Goal: Task Accomplishment & Management: Use online tool/utility

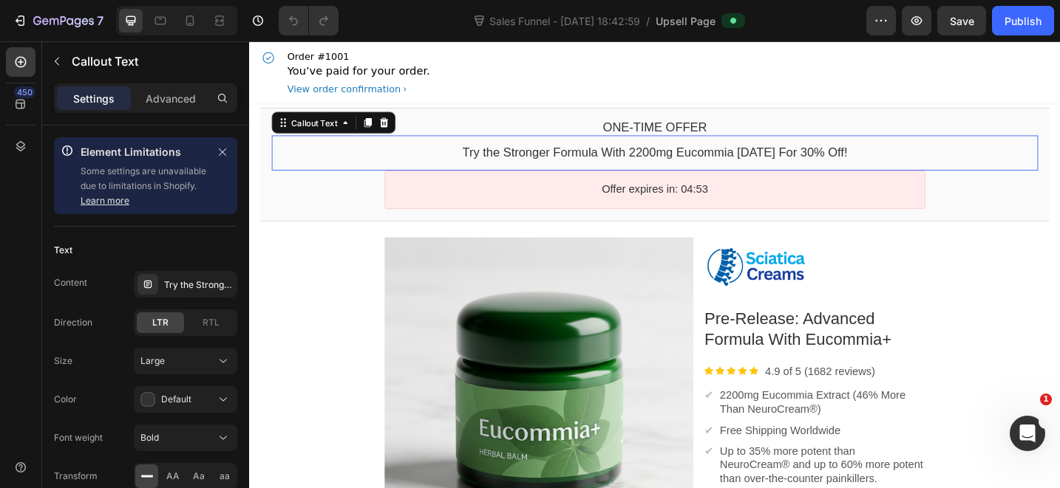
click at [856, 174] on div "Try the Stronger Formula With 2200mg Eucommia [DATE] For 30% Off! Callout Text" at bounding box center [692, 163] width 838 height 38
click at [856, 160] on bdo "Try the Stronger Formula With 2200mg Eucommia [DATE] For 30% Off!" at bounding box center [692, 162] width 421 height 15
click at [852, 161] on bdo "Try the Stronger Formula With 2200mg Eucommia [DATE] For 30% Off!" at bounding box center [692, 162] width 421 height 15
click at [179, 277] on div "Try the Stronger Formula With 2200mg Eucommia [DATE] For 30% Off!" at bounding box center [185, 284] width 103 height 27
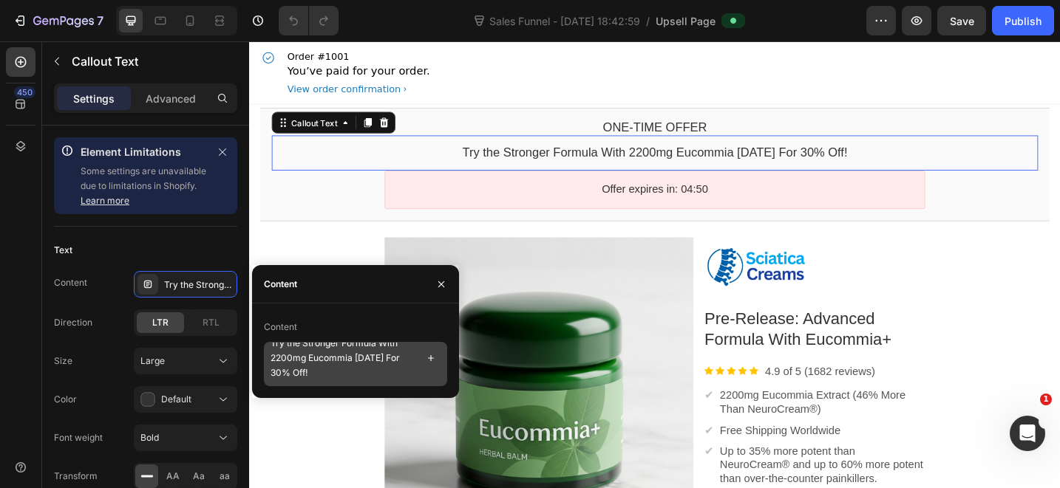
scroll to position [13, 0]
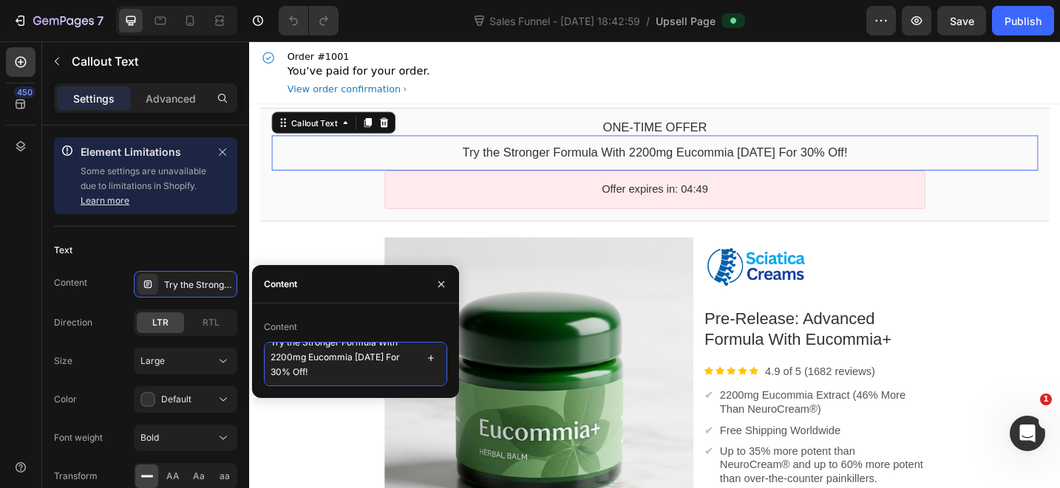
click at [279, 369] on textarea "Try the Stronger Formula With 2200mg Eucommia [DATE] For 30% Off!" at bounding box center [355, 364] width 183 height 44
type textarea "Try the Stronger Formula With 2200mg Eucommia [DATE] For 40% Off!"
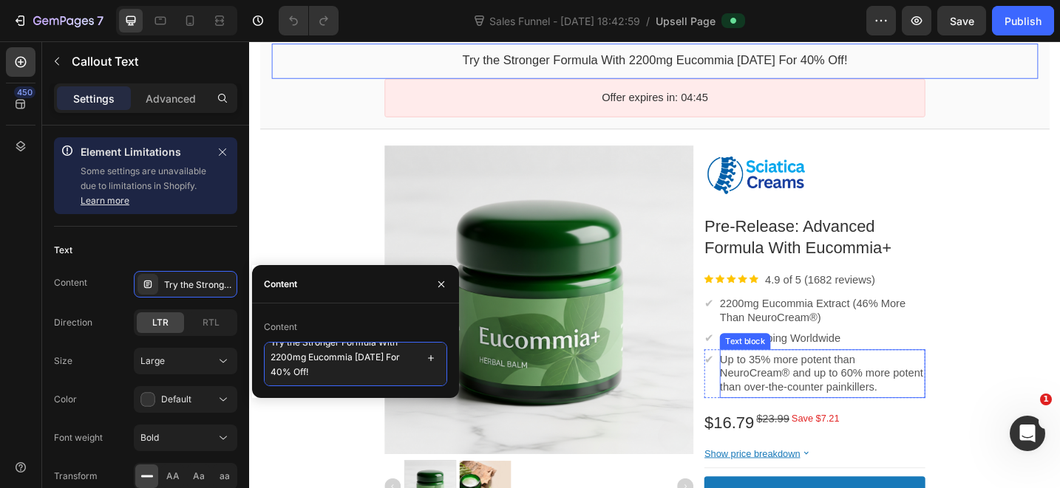
scroll to position [171, 0]
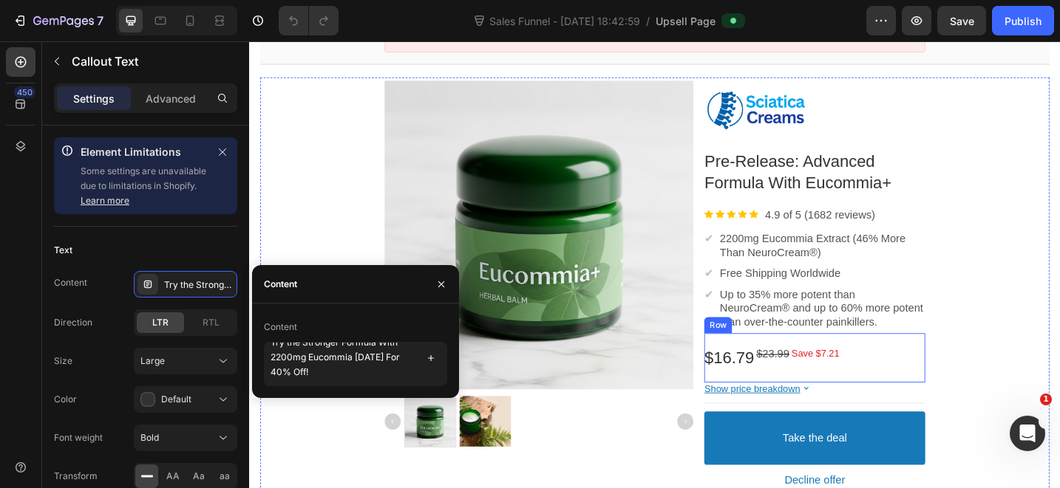
click at [849, 383] on bdo "Save $7.21" at bounding box center [868, 383] width 52 height 12
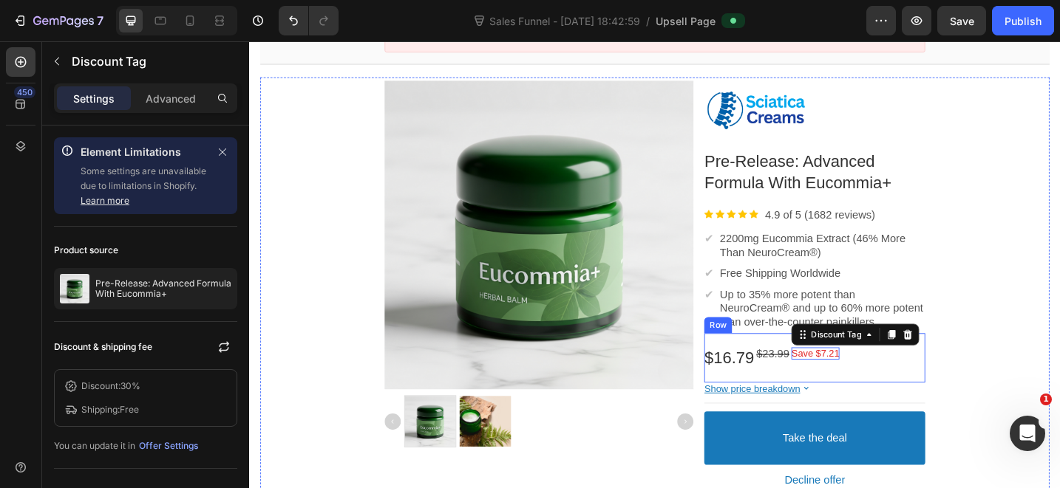
click at [817, 396] on div "$23.99 Price" at bounding box center [821, 387] width 36 height 23
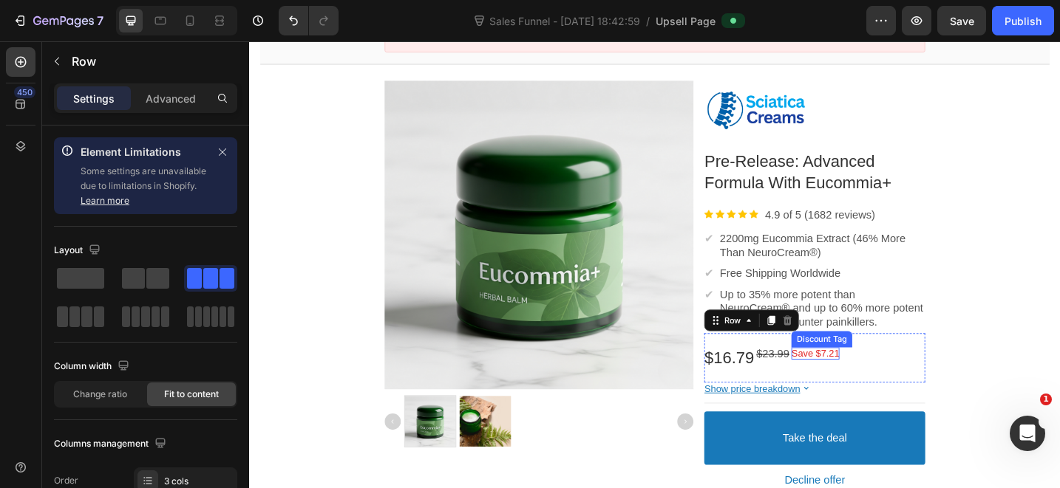
click at [882, 381] on bdo "Save $7.21" at bounding box center [868, 383] width 52 height 12
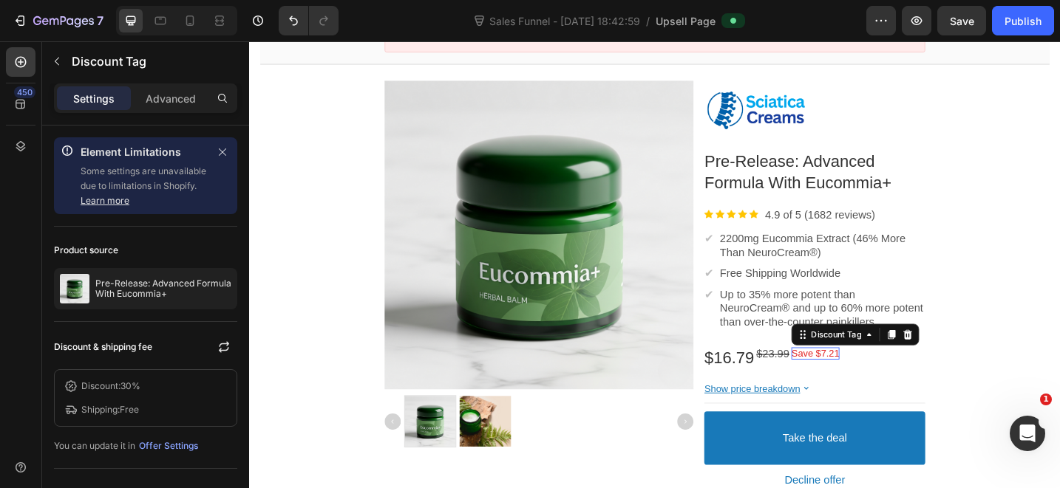
click at [882, 381] on bdo "Save $7.21" at bounding box center [868, 383] width 52 height 12
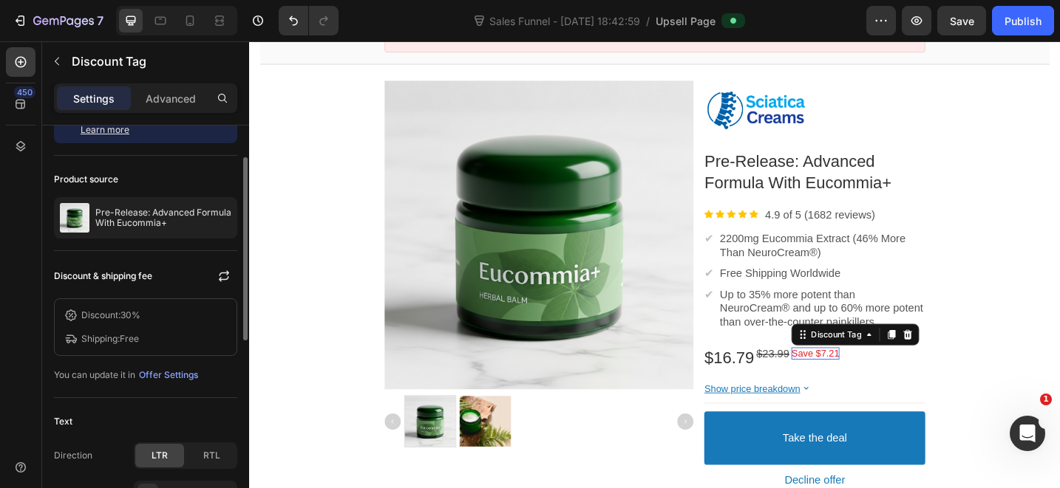
scroll to position [249, 0]
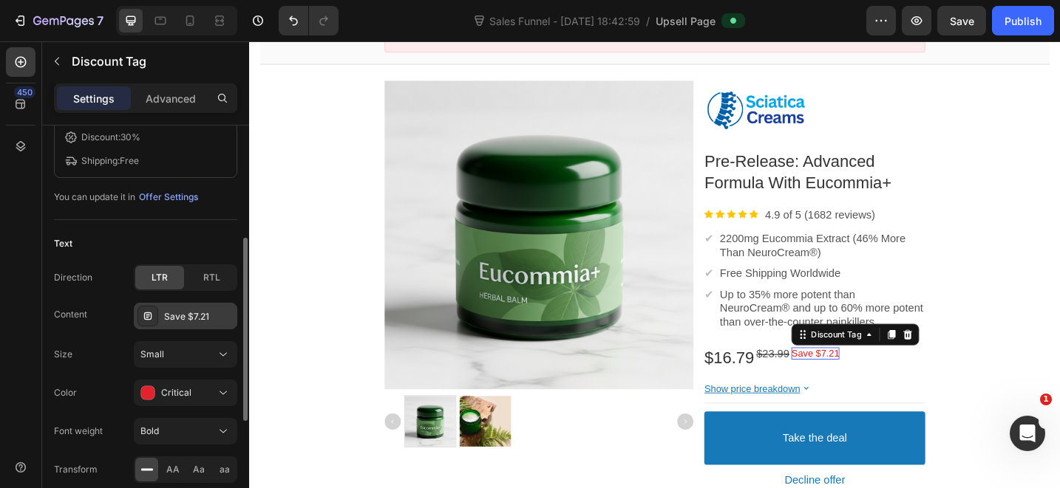
click at [180, 311] on div "Save $7.21" at bounding box center [198, 316] width 69 height 13
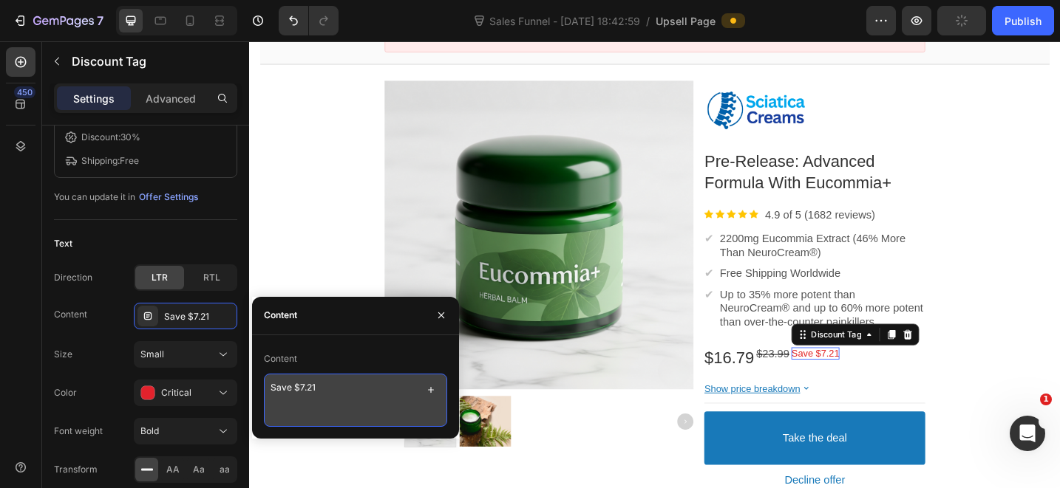
click at [307, 382] on textarea "Save $7.21" at bounding box center [355, 400] width 183 height 53
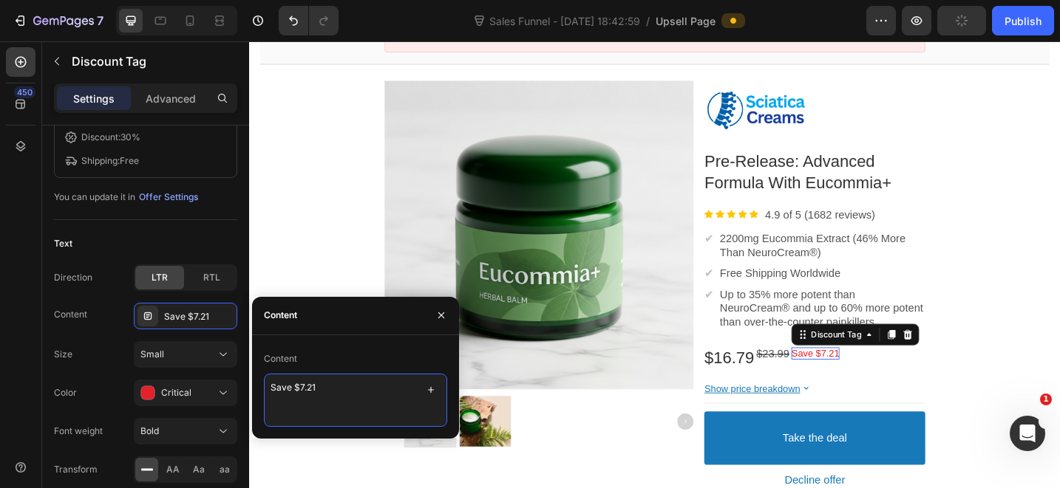
click at [307, 382] on textarea "Save $7.21" at bounding box center [355, 400] width 183 height 53
type textarea "Save $13.8"
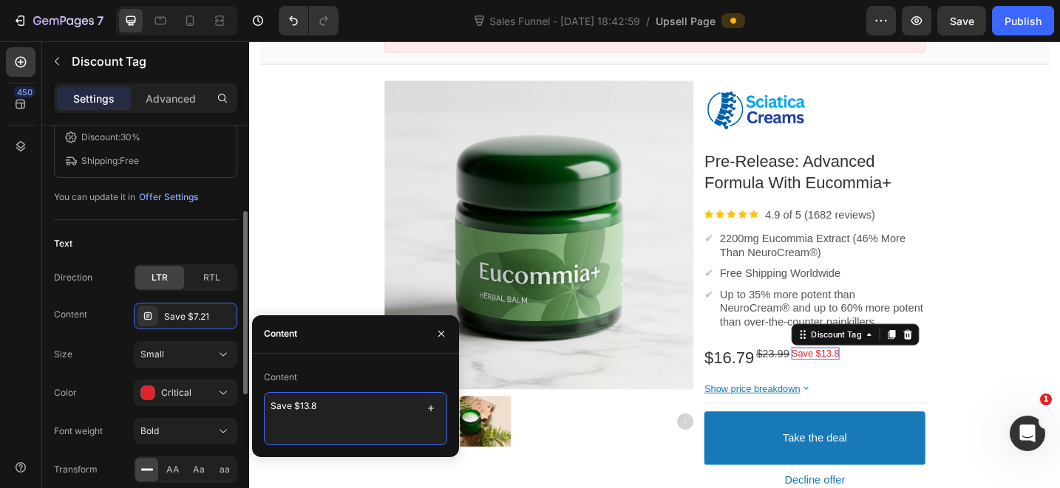
scroll to position [141, 0]
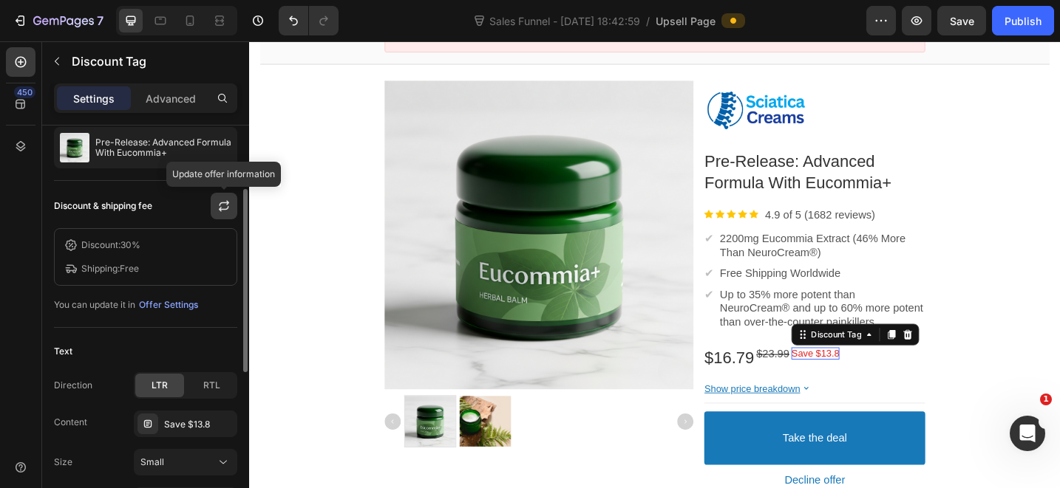
click at [214, 207] on button "button" at bounding box center [224, 206] width 27 height 27
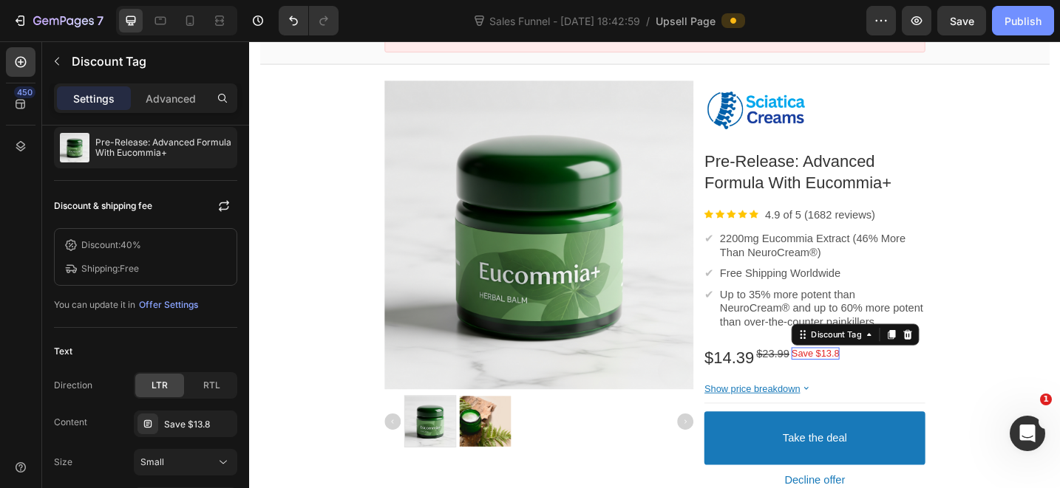
click at [1022, 30] on button "Publish" at bounding box center [1023, 21] width 62 height 30
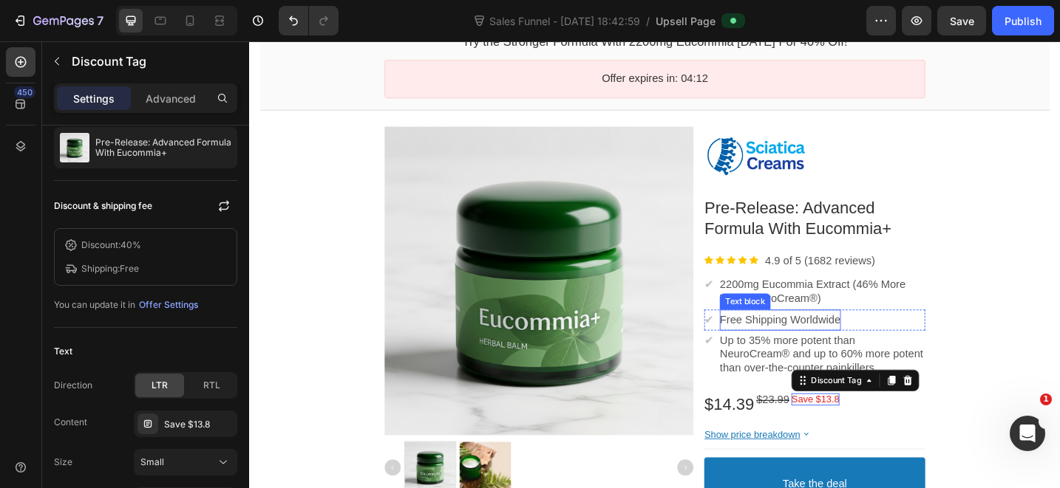
scroll to position [152, 0]
